Goal: Transaction & Acquisition: Purchase product/service

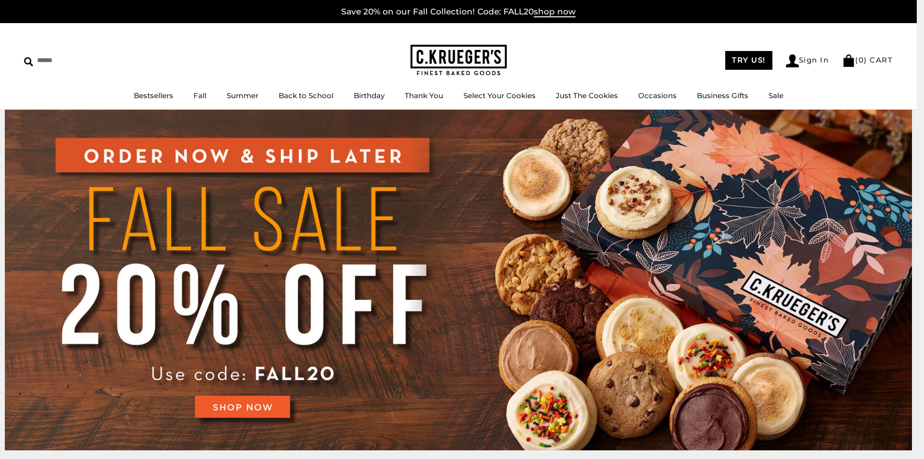
click at [580, 175] on img at bounding box center [458, 280] width 907 height 341
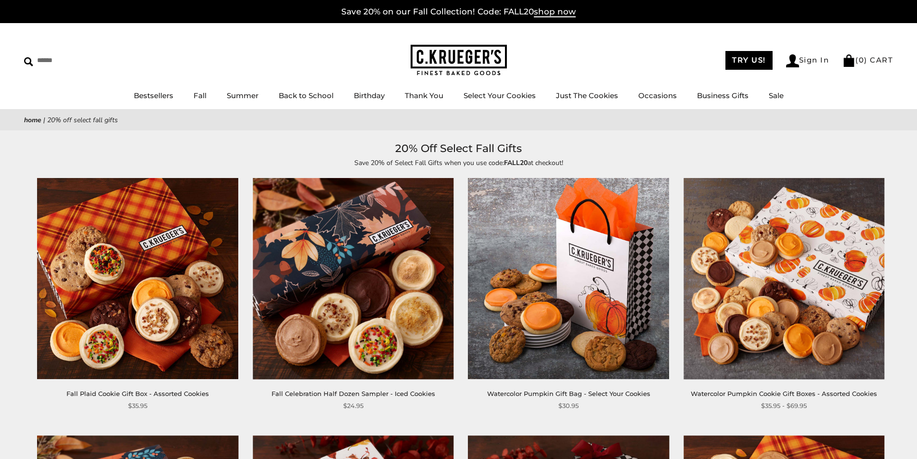
click at [180, 365] on img at bounding box center [138, 278] width 201 height 201
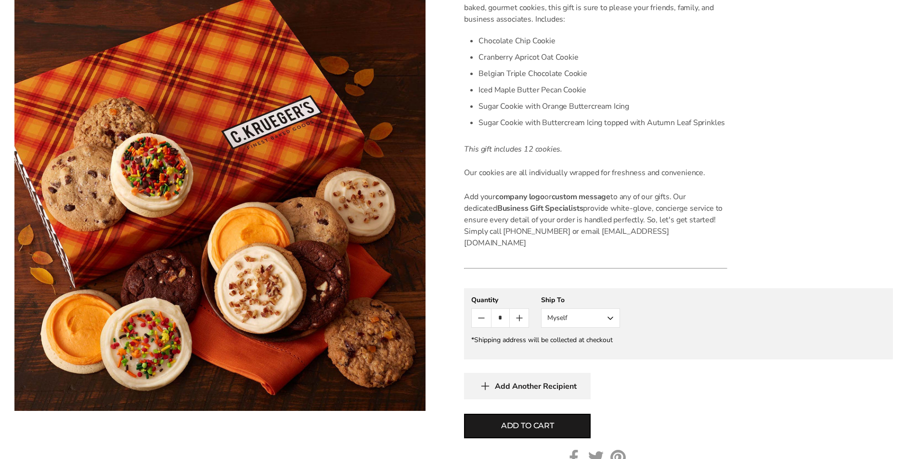
scroll to position [385, 0]
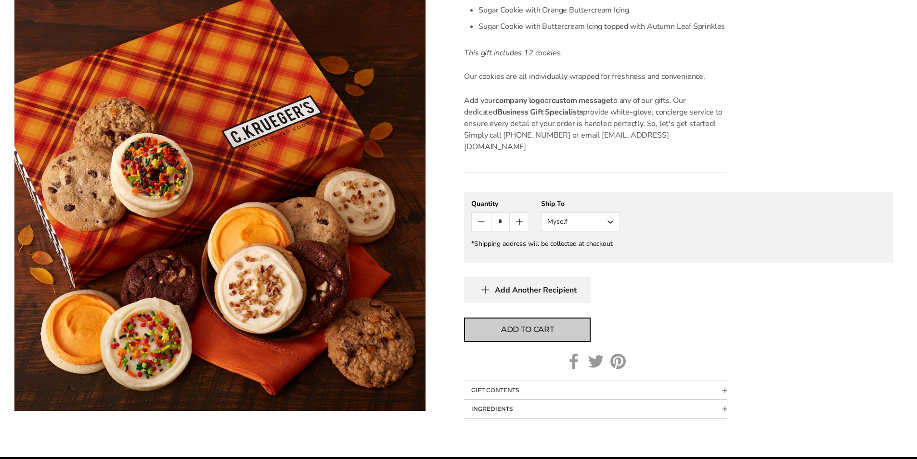
click at [505, 318] on button "Add to cart" at bounding box center [527, 330] width 127 height 25
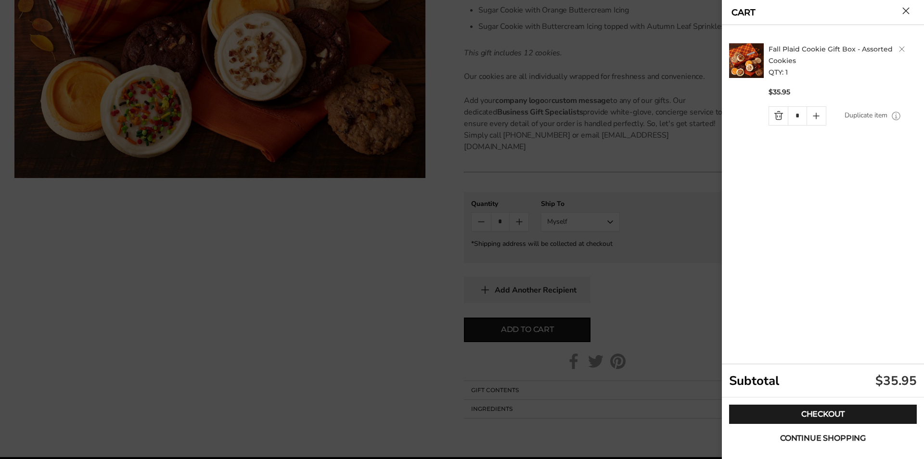
click at [764, 441] on button "Continue shopping" at bounding box center [823, 438] width 188 height 19
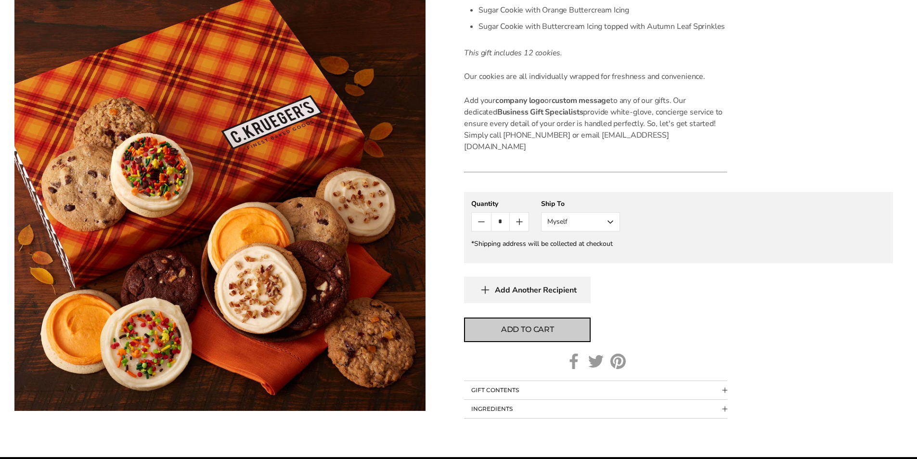
click at [581, 318] on button "Add to cart" at bounding box center [527, 330] width 127 height 25
